Goal: Task Accomplishment & Management: Manage account settings

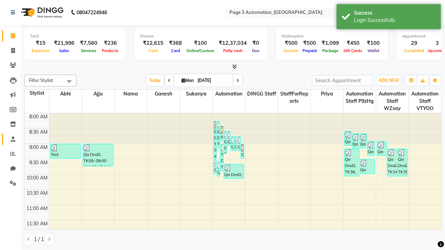
click at [10, 139] on span at bounding box center [13, 139] width 12 height 8
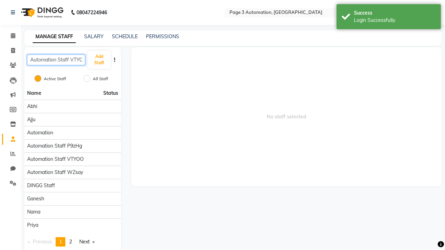
scroll to position [0, 5]
type input "Automation Staff VTYOO"
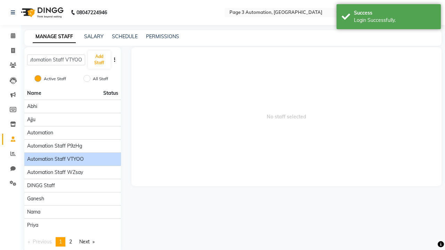
click at [72, 156] on span "Automation Staff VTYOO" at bounding box center [55, 159] width 57 height 7
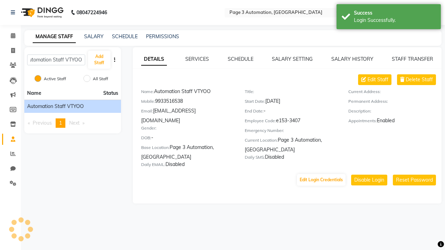
scroll to position [0, 0]
